Goal: Communication & Community: Answer question/provide support

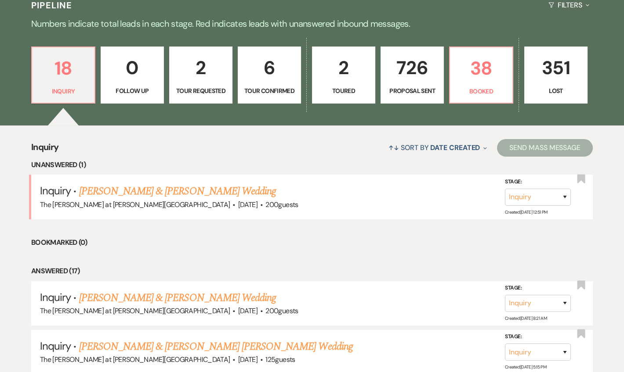
click at [278, 72] on p "6" at bounding box center [269, 67] width 52 height 29
select select "4"
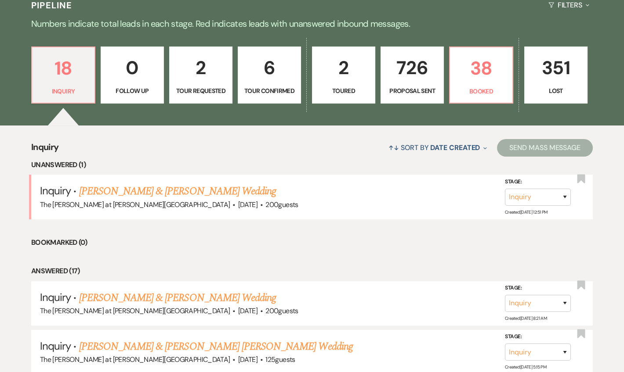
select select "4"
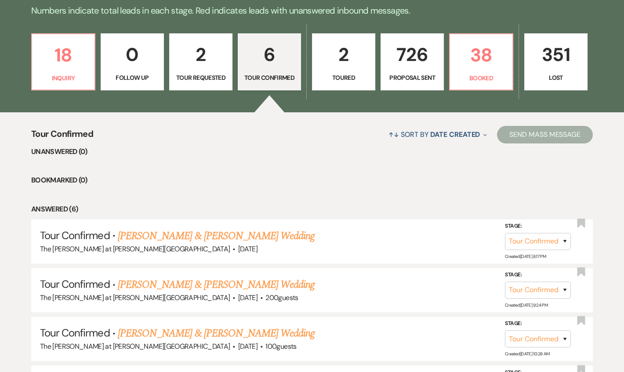
scroll to position [217, 0]
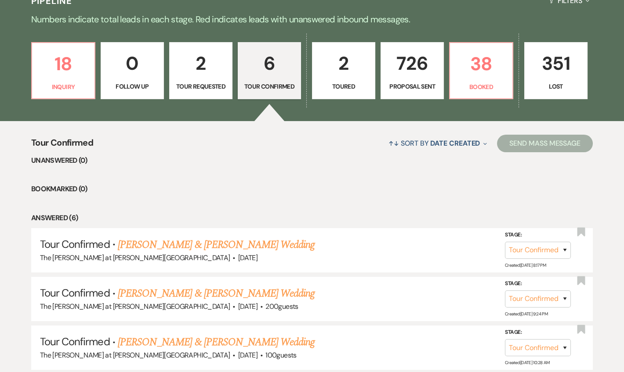
click at [232, 82] on div "18 Inquiry 0 Follow Up 2 Tour Requested 6 Tour Confirmed 2 Toured 726 Proposal …" at bounding box center [312, 77] width 624 height 90
click at [240, 77] on link "6 Tour Confirmed" at bounding box center [269, 70] width 63 height 57
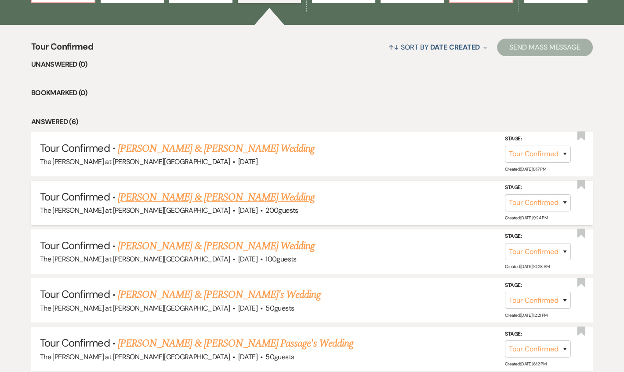
scroll to position [323, 0]
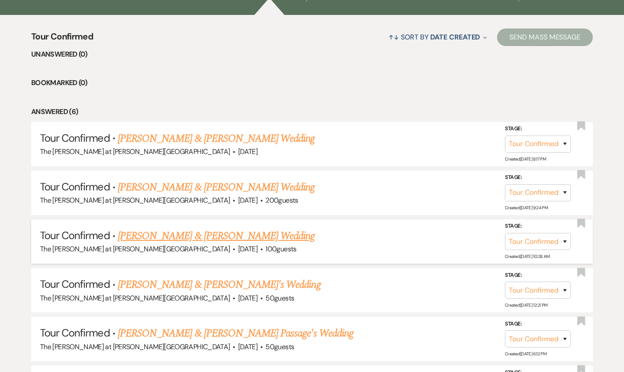
click at [177, 239] on link "[PERSON_NAME] & [PERSON_NAME] Wedding" at bounding box center [216, 236] width 197 height 16
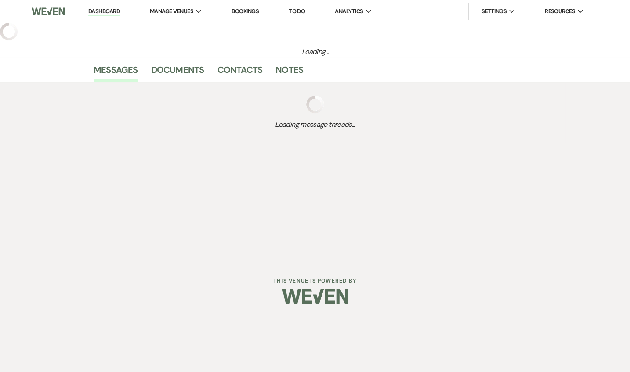
select select "4"
select select "5"
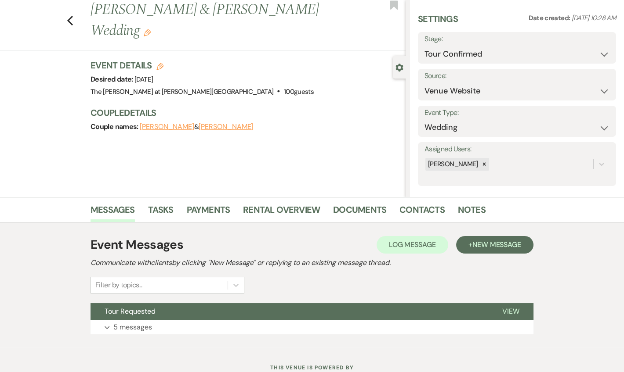
scroll to position [54, 0]
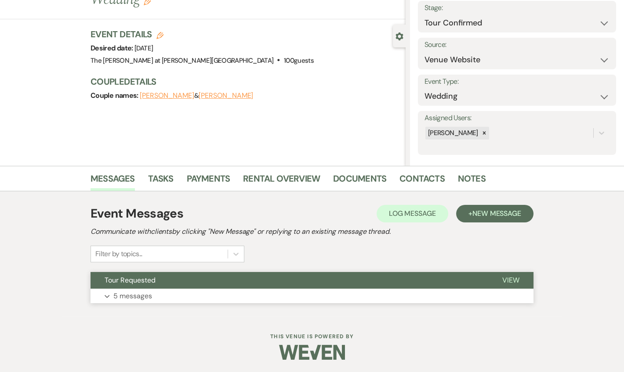
click at [140, 289] on button "Expand 5 messages" at bounding box center [311, 296] width 443 height 15
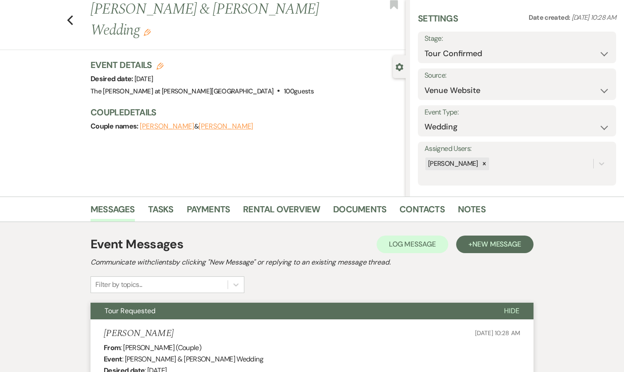
scroll to position [0, 0]
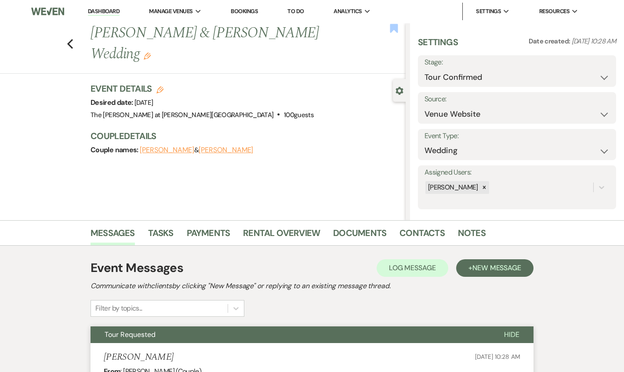
click at [389, 24] on icon "Bookmark" at bounding box center [393, 28] width 9 height 11
click at [73, 48] on use "button" at bounding box center [70, 44] width 6 height 10
select select "4"
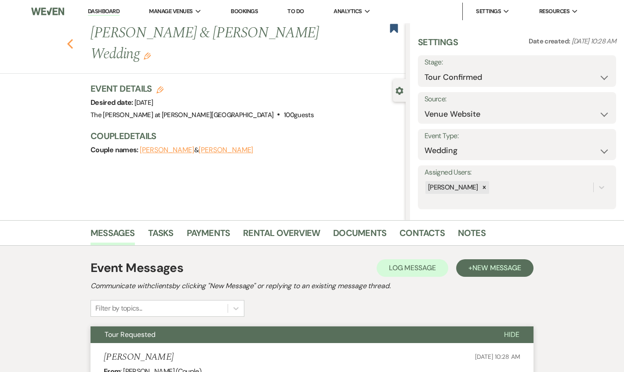
select select "4"
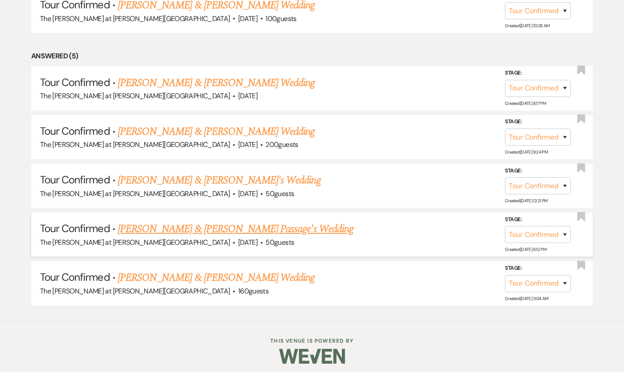
scroll to position [429, 0]
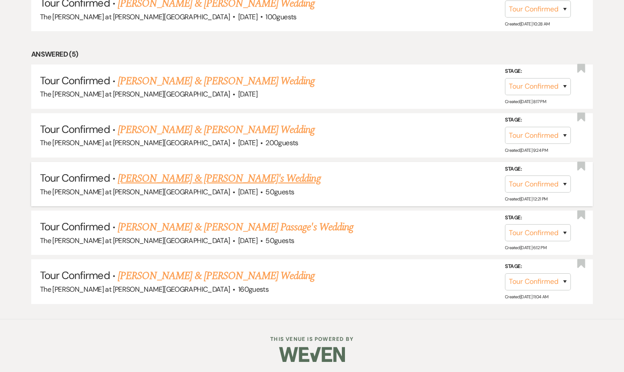
click at [205, 179] on link "[PERSON_NAME] & [PERSON_NAME]'s Wedding" at bounding box center [219, 179] width 203 height 16
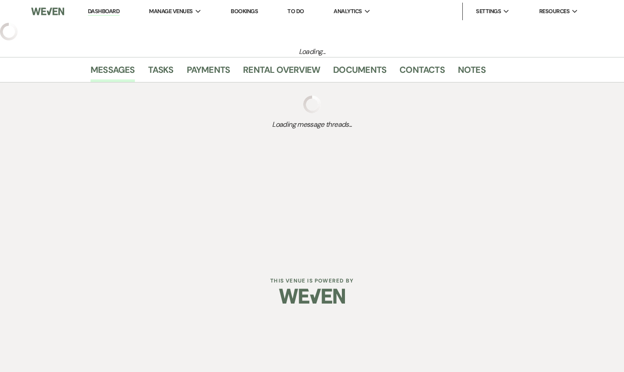
select select "4"
select select "5"
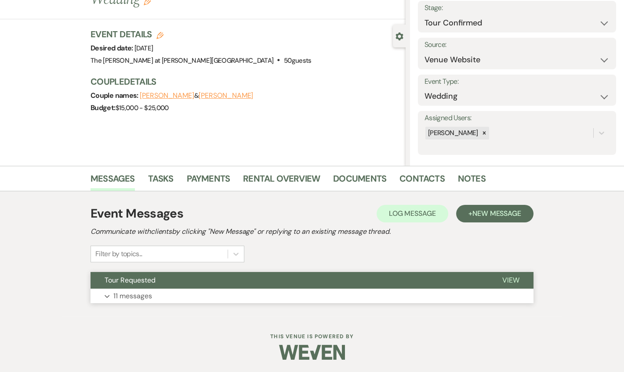
click at [147, 294] on p "11 messages" at bounding box center [132, 296] width 39 height 11
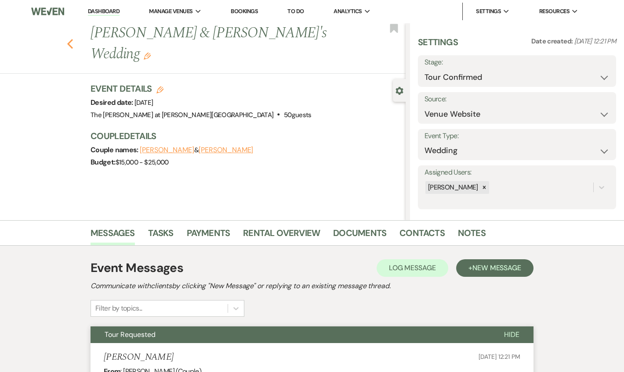
click at [73, 39] on use "button" at bounding box center [70, 44] width 6 height 10
select select "4"
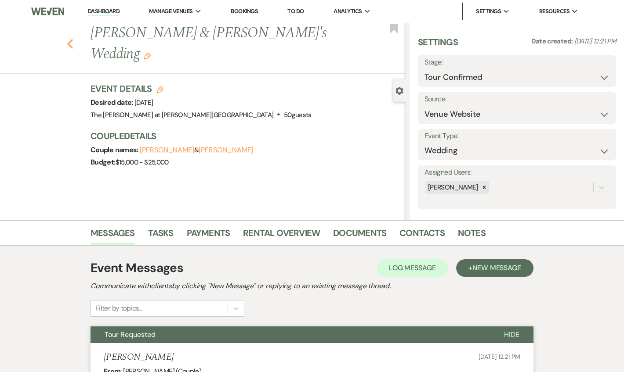
select select "4"
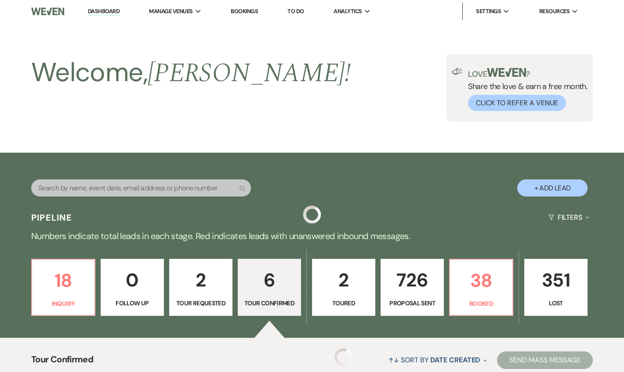
scroll to position [429, 0]
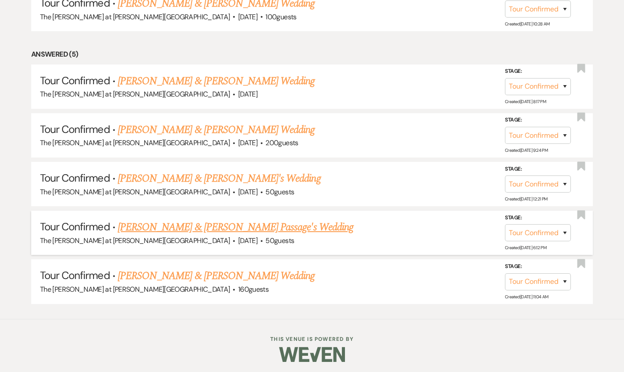
click at [137, 235] on div "The [PERSON_NAME] at [PERSON_NAME][GEOGRAPHIC_DATA] · [DATE] · 50 guests" at bounding box center [312, 240] width 544 height 11
click at [219, 229] on link "[PERSON_NAME] & [PERSON_NAME] Passage's Wedding" at bounding box center [235, 228] width 235 height 16
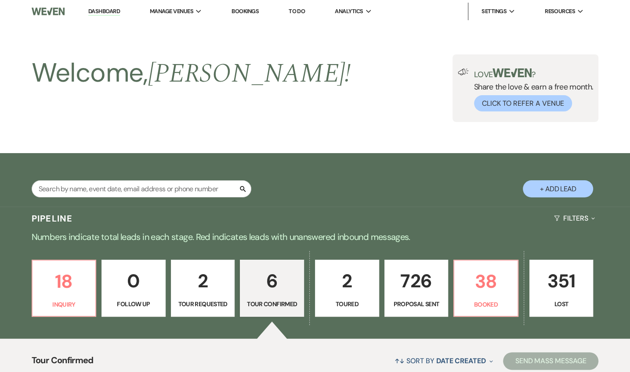
select select "4"
select select "5"
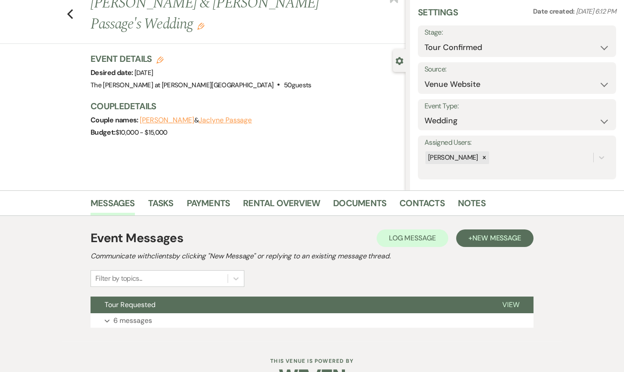
scroll to position [54, 0]
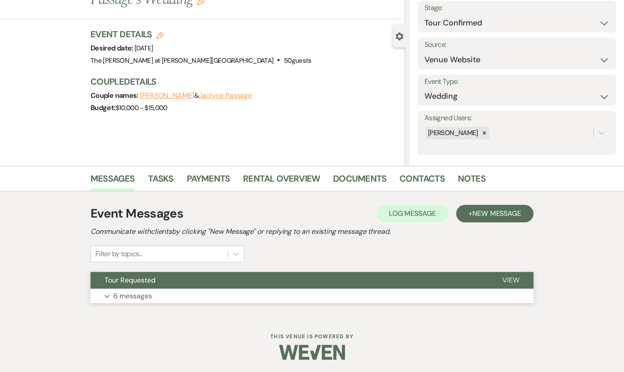
click at [129, 303] on button "Expand 6 messages" at bounding box center [311, 296] width 443 height 15
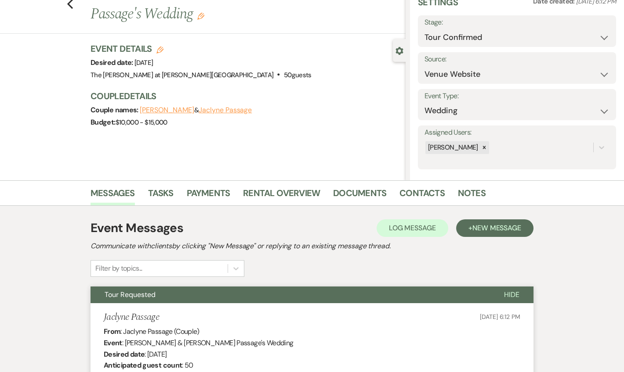
scroll to position [0, 0]
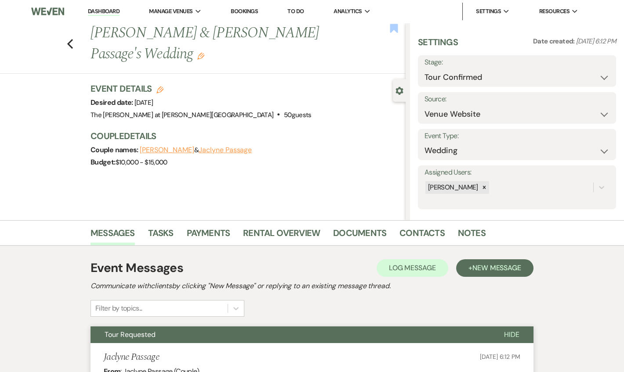
click at [398, 31] on div "Previous [PERSON_NAME] & [PERSON_NAME] Passage's Wedding Edit Bookmark" at bounding box center [201, 48] width 410 height 51
click at [392, 29] on use "button" at bounding box center [394, 28] width 8 height 9
click at [72, 42] on use "button" at bounding box center [70, 44] width 6 height 10
select select "4"
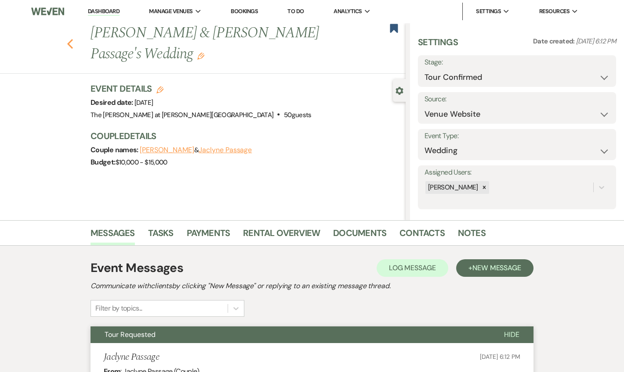
select select "4"
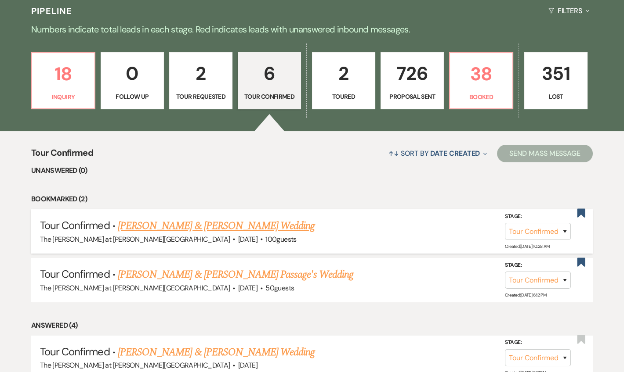
scroll to position [57, 0]
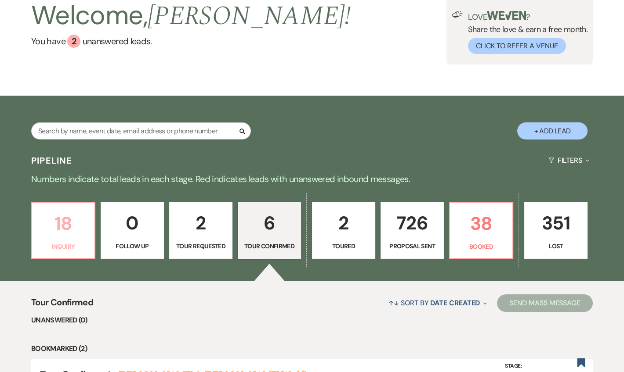
click at [66, 215] on p "18" at bounding box center [63, 223] width 52 height 29
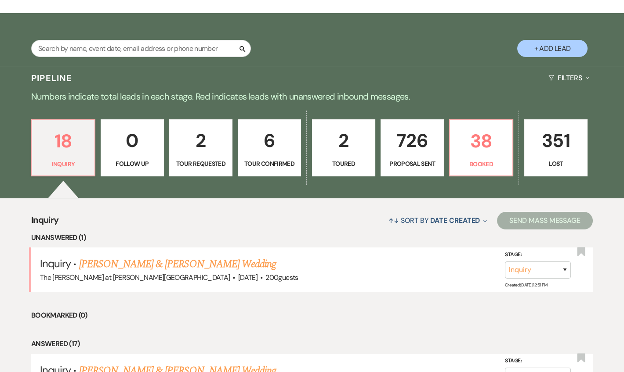
scroll to position [270, 0]
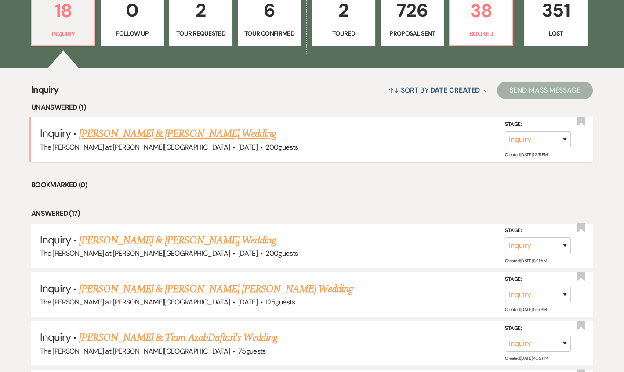
click at [159, 129] on link "[PERSON_NAME] & [PERSON_NAME] Wedding" at bounding box center [177, 134] width 197 height 16
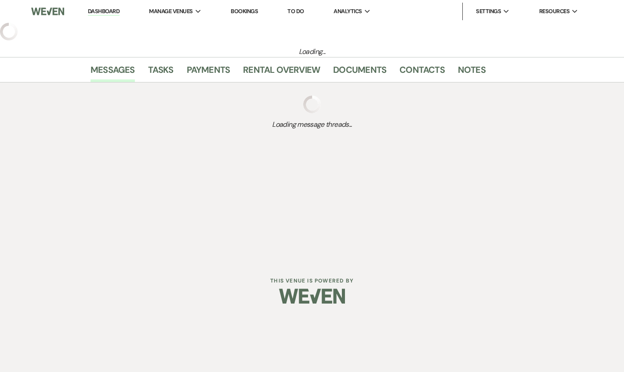
select select "5"
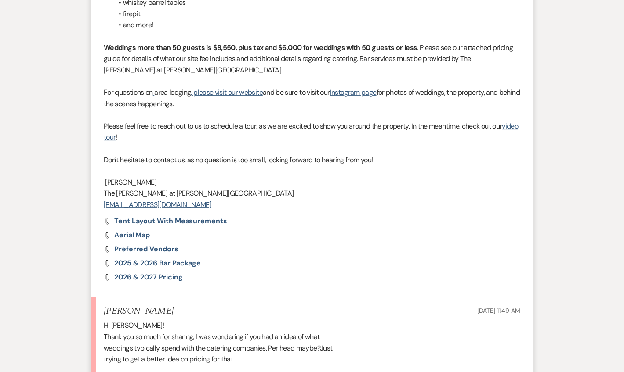
scroll to position [923, 0]
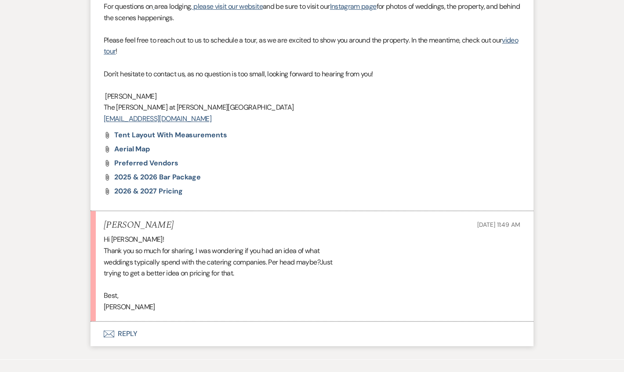
click at [126, 322] on button "Envelope Reply" at bounding box center [311, 334] width 443 height 25
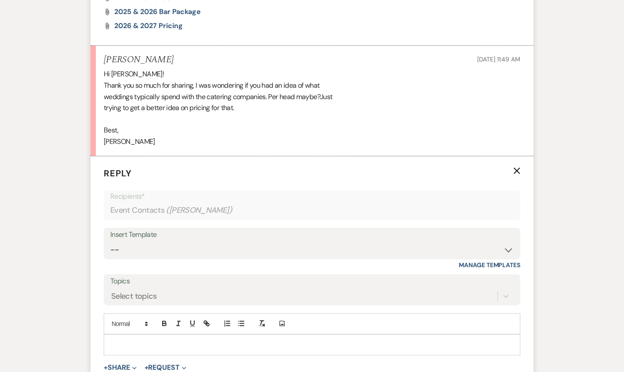
scroll to position [1122, 0]
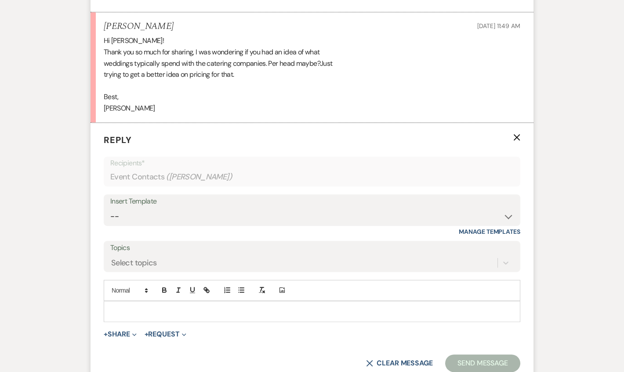
click at [129, 304] on div at bounding box center [311, 312] width 415 height 20
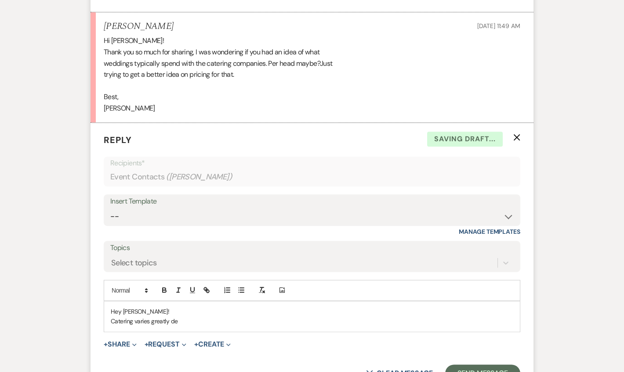
click at [185, 317] on p "Catering varies greatly de" at bounding box center [312, 322] width 402 height 10
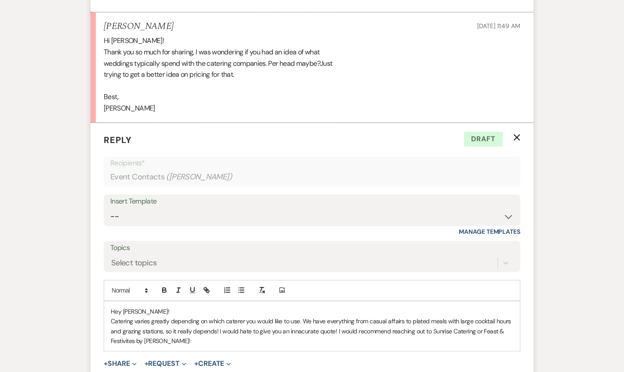
click at [334, 319] on p "Catering varies greatly depending on which caterer you would like to use. We ha…" at bounding box center [312, 331] width 402 height 29
click at [372, 333] on p "Catering varies greatly depending on which caterer you would like to use. We ha…" at bounding box center [312, 331] width 402 height 29
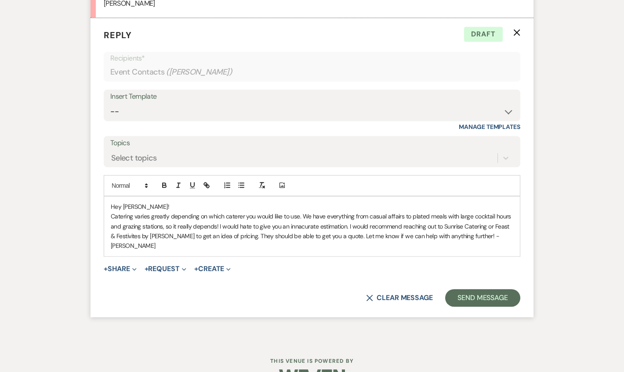
scroll to position [1228, 0]
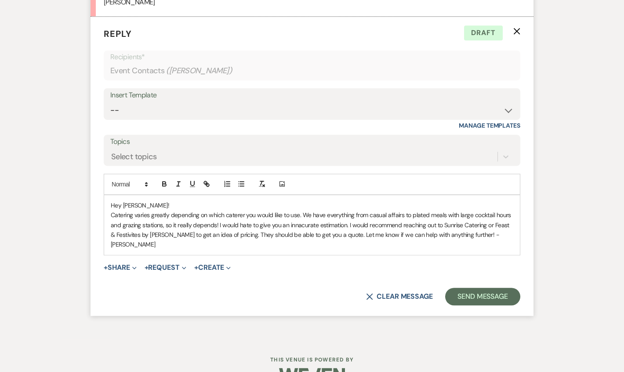
click at [242, 222] on p "Catering varies greatly depending on which caterer you would like to use. We ha…" at bounding box center [312, 230] width 402 height 40
click at [511, 288] on button "Send Message" at bounding box center [482, 297] width 75 height 18
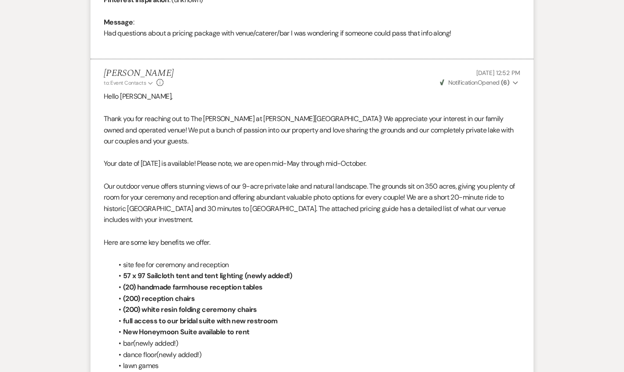
scroll to position [0, 0]
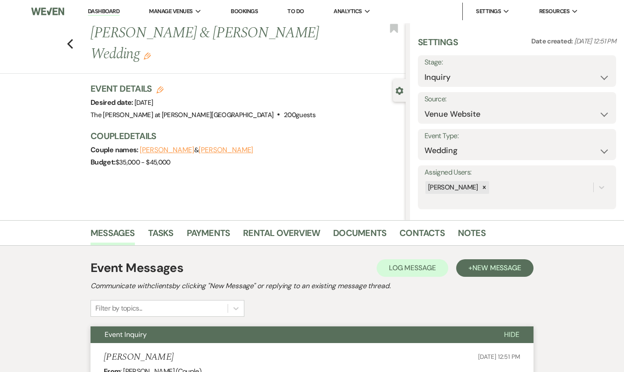
drag, startPoint x: 119, startPoint y: 11, endPoint x: 143, endPoint y: 0, distance: 26.3
click at [119, 11] on link "Dashboard" at bounding box center [104, 11] width 32 height 8
